Goal: Information Seeking & Learning: Find specific page/section

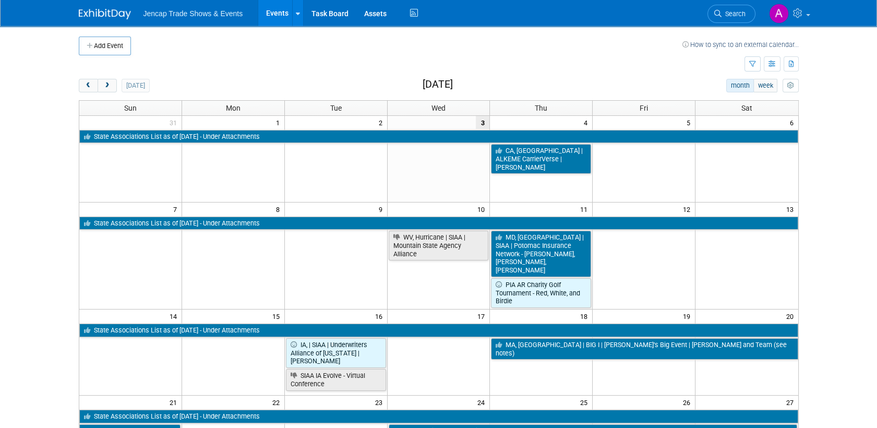
scroll to position [232, 0]
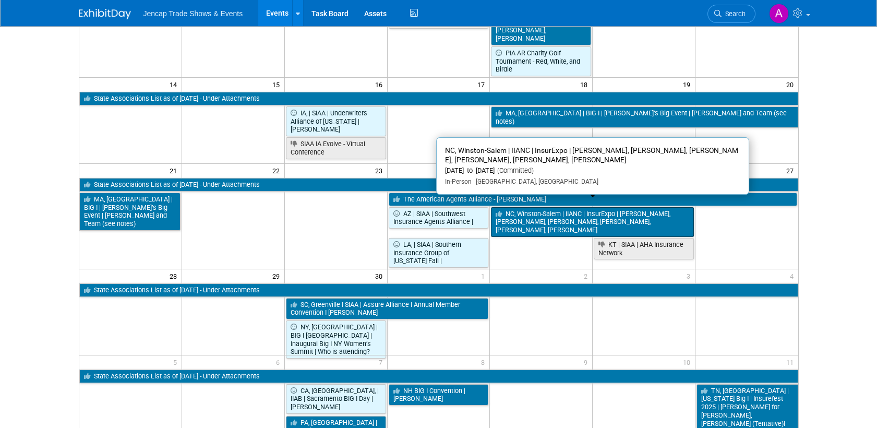
click at [535, 208] on link "NC, Winston-Salem | IIANC | InsurExpo | [PERSON_NAME], [PERSON_NAME], [PERSON_N…" at bounding box center [592, 222] width 203 height 30
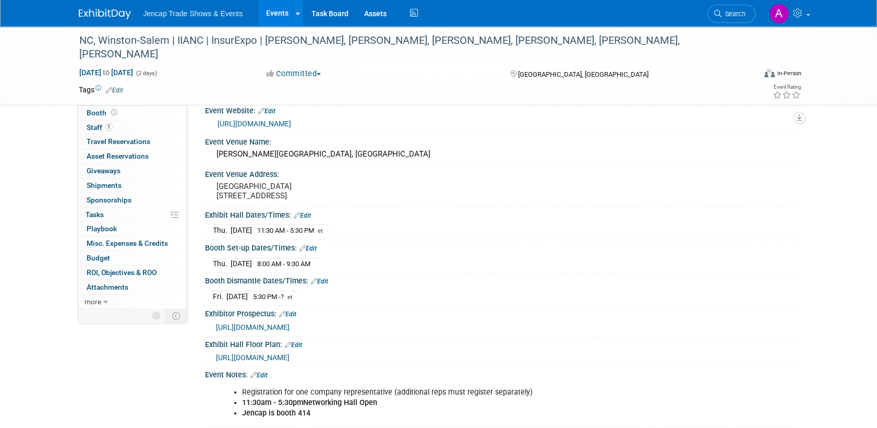
click at [290, 331] on span "https://www.iianc.com/conferences-events/event/2025/09/25/default-calendar/insu…" at bounding box center [253, 327] width 74 height 8
click at [110, 12] on img at bounding box center [105, 14] width 52 height 10
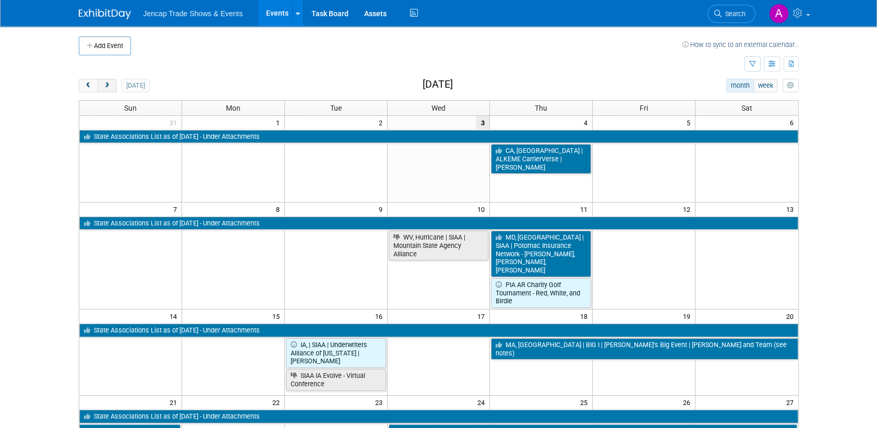
click at [104, 87] on span "next" at bounding box center [107, 85] width 8 height 7
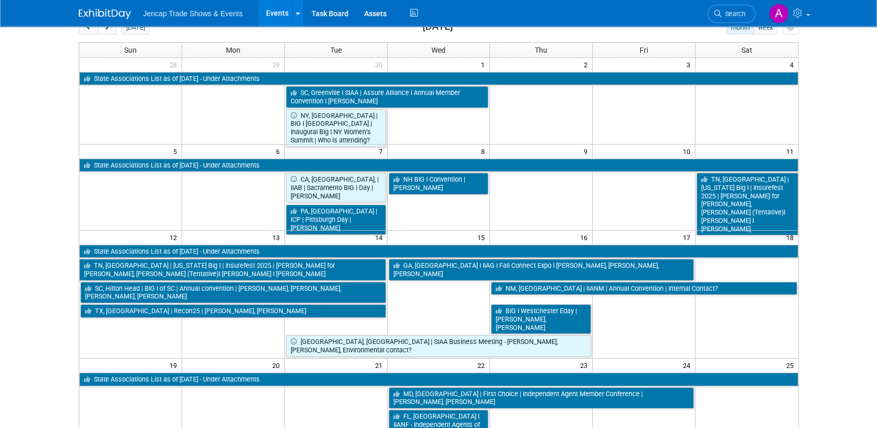
scroll to position [174, 0]
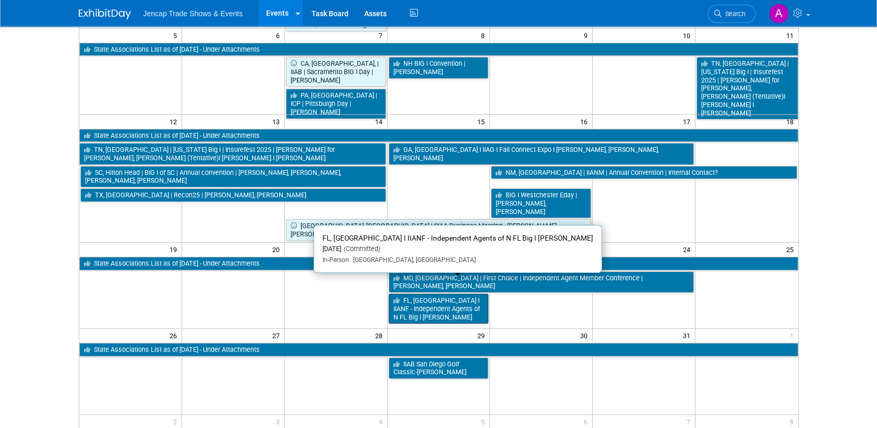
click at [438, 294] on link "FL, [GEOGRAPHIC_DATA] I IIANF - Independent Agents of N FL Big I [PERSON_NAME]" at bounding box center [439, 309] width 100 height 30
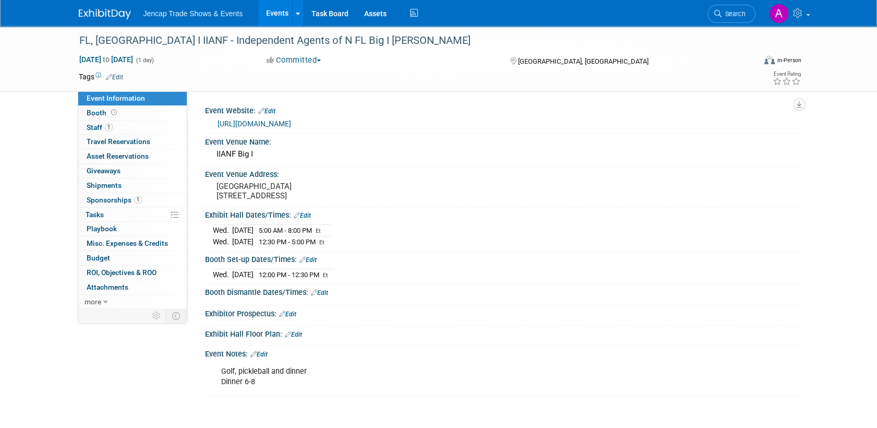
click at [278, 125] on link "https://big-i-day.perfectgolfevent.com/" at bounding box center [255, 124] width 74 height 8
click at [104, 13] on img at bounding box center [105, 14] width 52 height 10
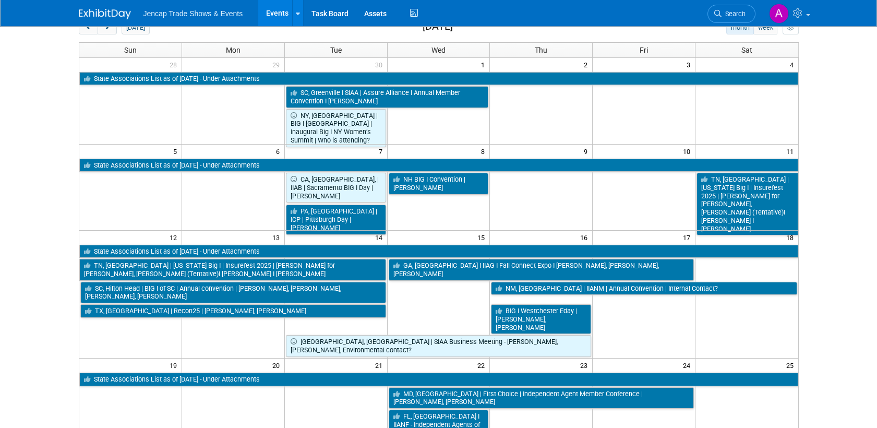
scroll to position [116, 0]
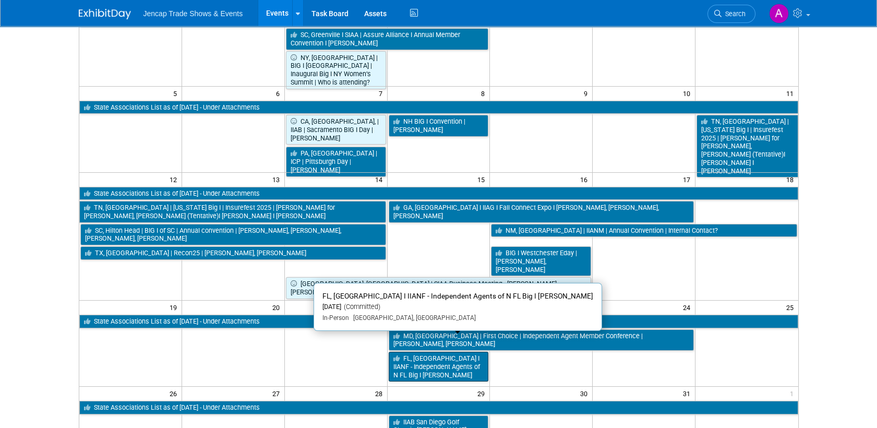
click at [442, 352] on link "FL, [GEOGRAPHIC_DATA] I IIANF - Independent Agents of N FL Big I [PERSON_NAME]" at bounding box center [439, 367] width 100 height 30
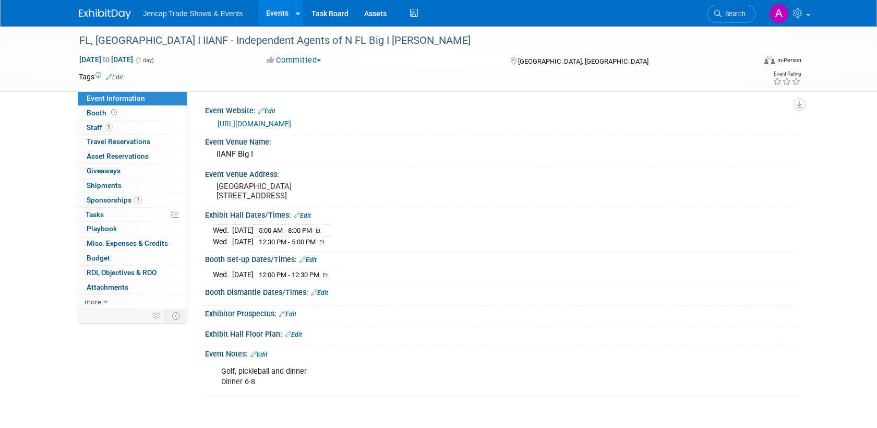
drag, startPoint x: 372, startPoint y: 121, endPoint x: 213, endPoint y: 120, distance: 158.7
click at [213, 120] on div "https://big-i-day.perfectgolfevent.com/" at bounding box center [502, 122] width 578 height 15
drag, startPoint x: 213, startPoint y: 120, endPoint x: 231, endPoint y: 127, distance: 19.2
copy link "https://big-i-day.perfectgolfevent.com/"
